Goal: Use online tool/utility

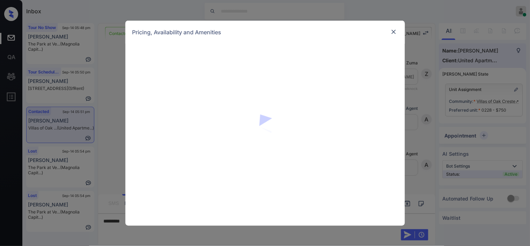
scroll to position [1243, 0]
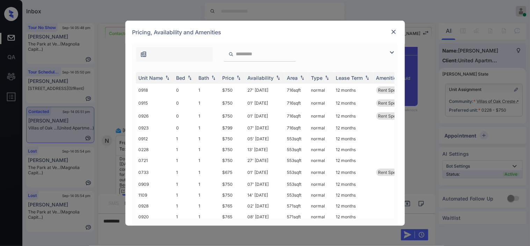
click at [393, 50] on img at bounding box center [392, 52] width 8 height 8
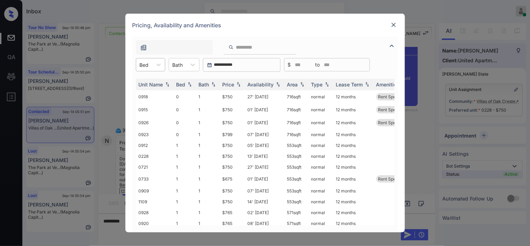
click at [144, 60] on div "Bed" at bounding box center [144, 65] width 16 height 10
click at [145, 80] on div "0" at bounding box center [150, 81] width 29 height 13
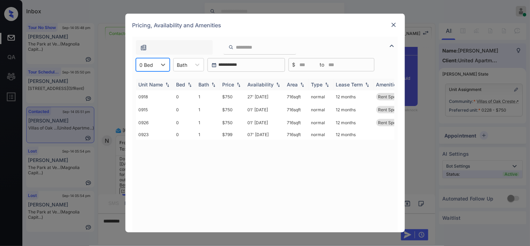
click at [240, 84] on img at bounding box center [238, 84] width 7 height 5
drag, startPoint x: 220, startPoint y: 98, endPoint x: 234, endPoint y: 98, distance: 14.3
click at [234, 98] on td "$750" at bounding box center [232, 96] width 25 height 13
copy td "$750"
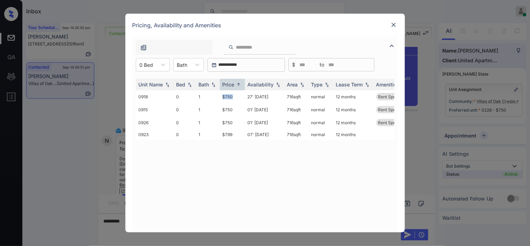
click at [391, 21] on img at bounding box center [393, 24] width 7 height 7
